Goal: Information Seeking & Learning: Check status

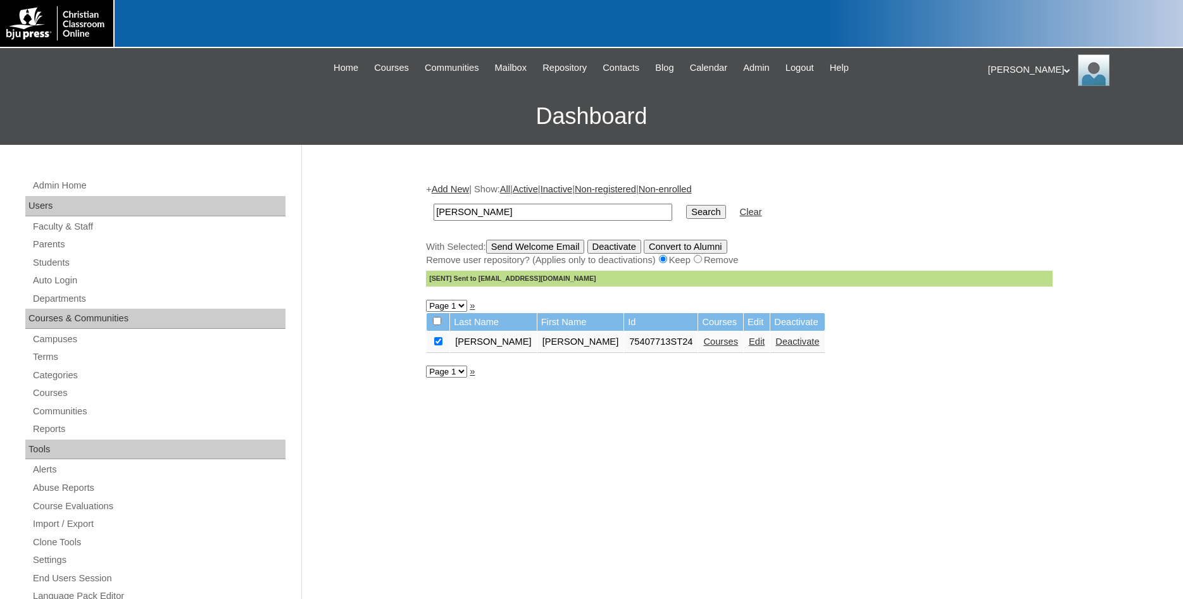
drag, startPoint x: 542, startPoint y: 215, endPoint x: 371, endPoint y: 218, distance: 170.9
click at [433, 218] on input "rennie" at bounding box center [552, 212] width 239 height 17
type input "80090335"
click at [686, 205] on input "Search" at bounding box center [705, 212] width 39 height 14
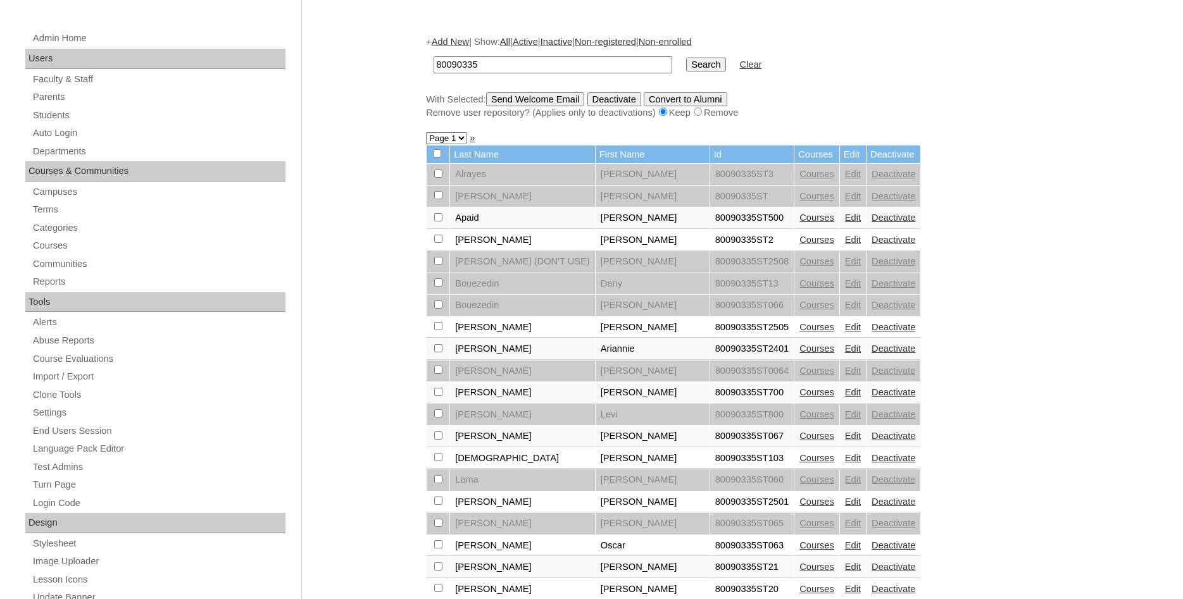
scroll to position [323, 0]
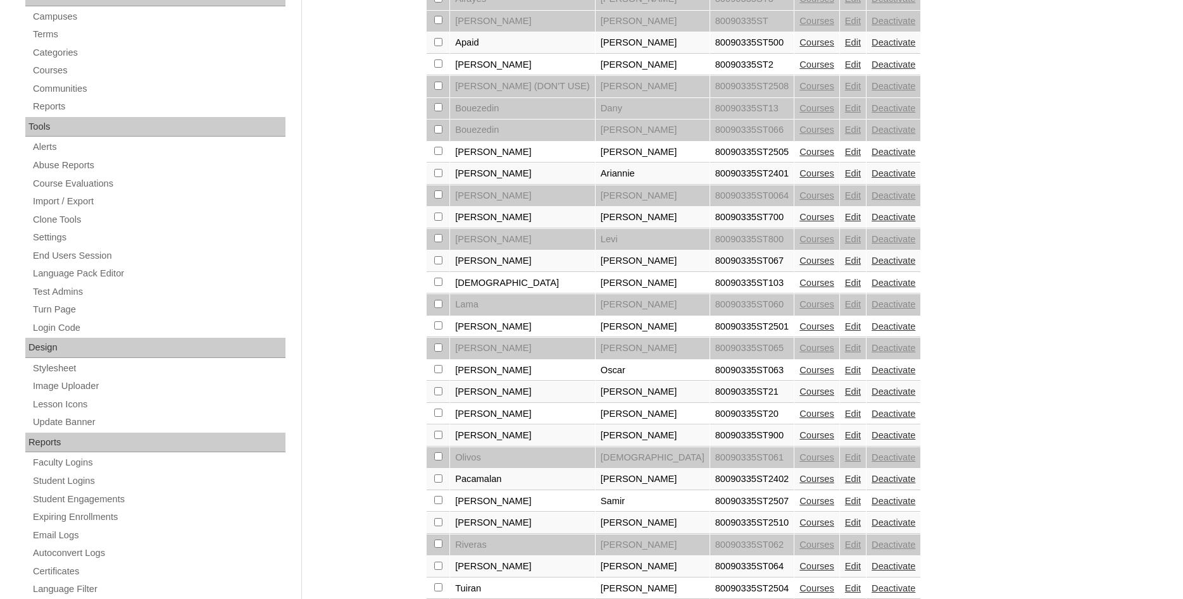
click at [799, 332] on link "Courses" at bounding box center [816, 326] width 35 height 10
